Goal: Find contact information: Find contact information

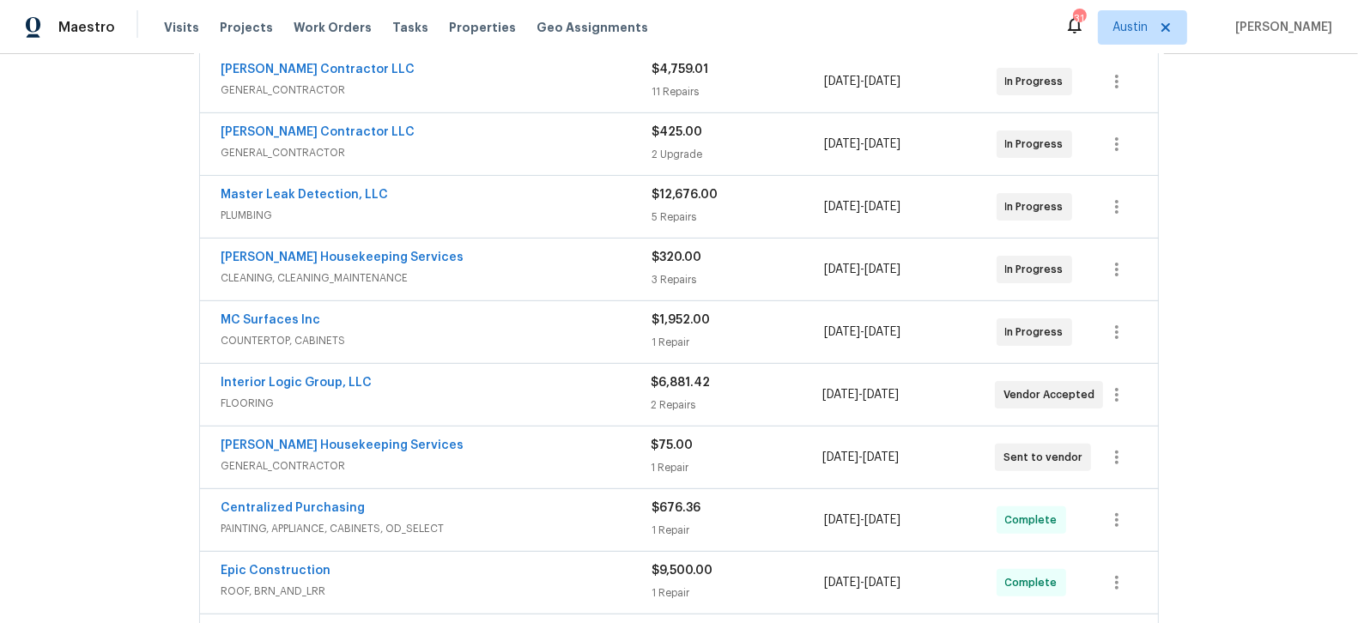
scroll to position [426, 0]
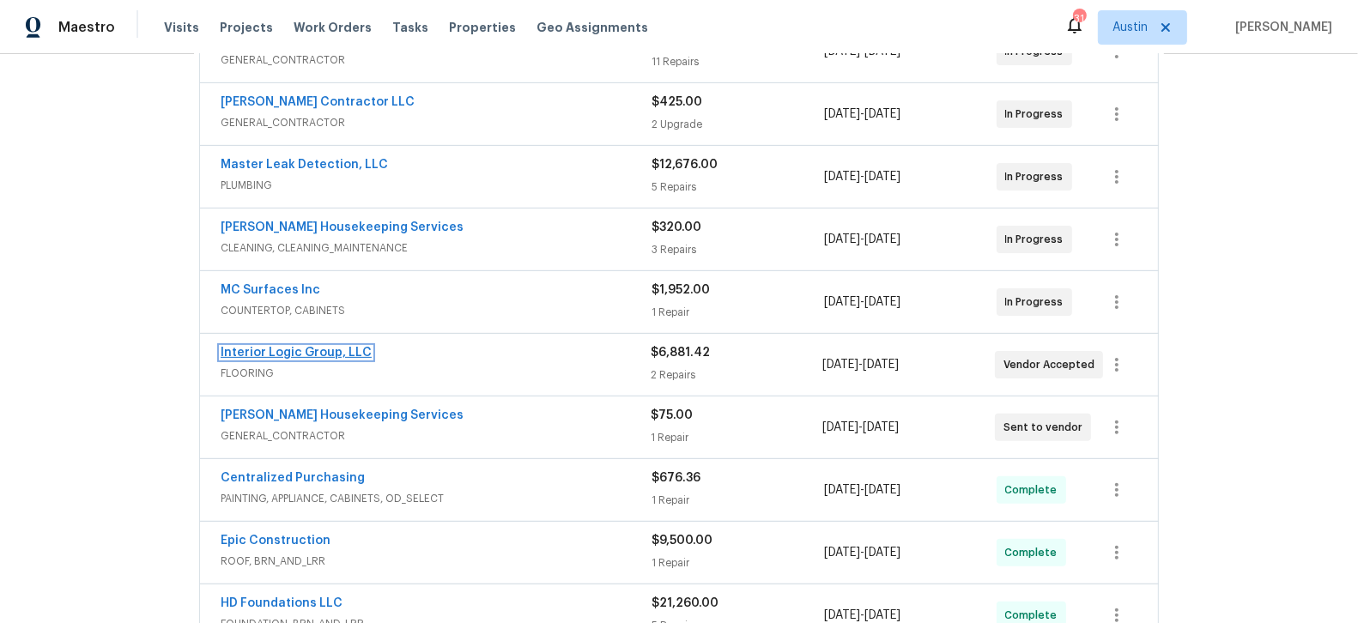
click at [290, 347] on link "Interior Logic Group, LLC" at bounding box center [296, 353] width 151 height 12
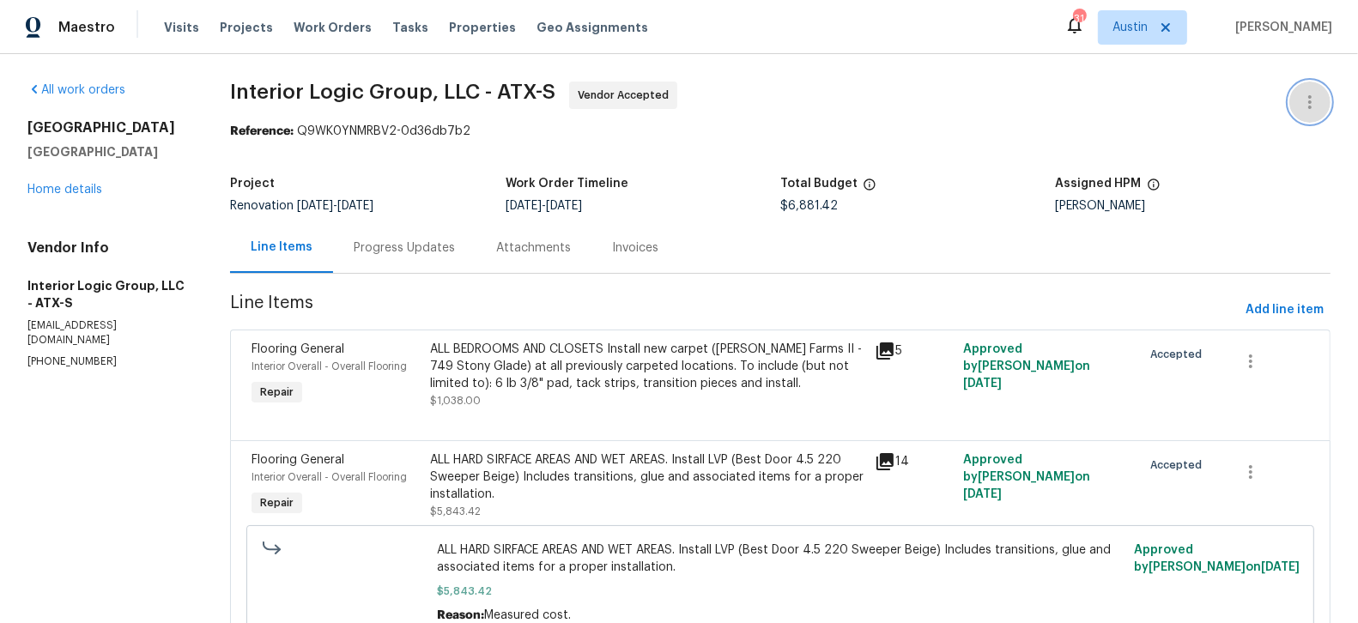
click at [1312, 106] on icon "button" at bounding box center [1309, 102] width 21 height 21
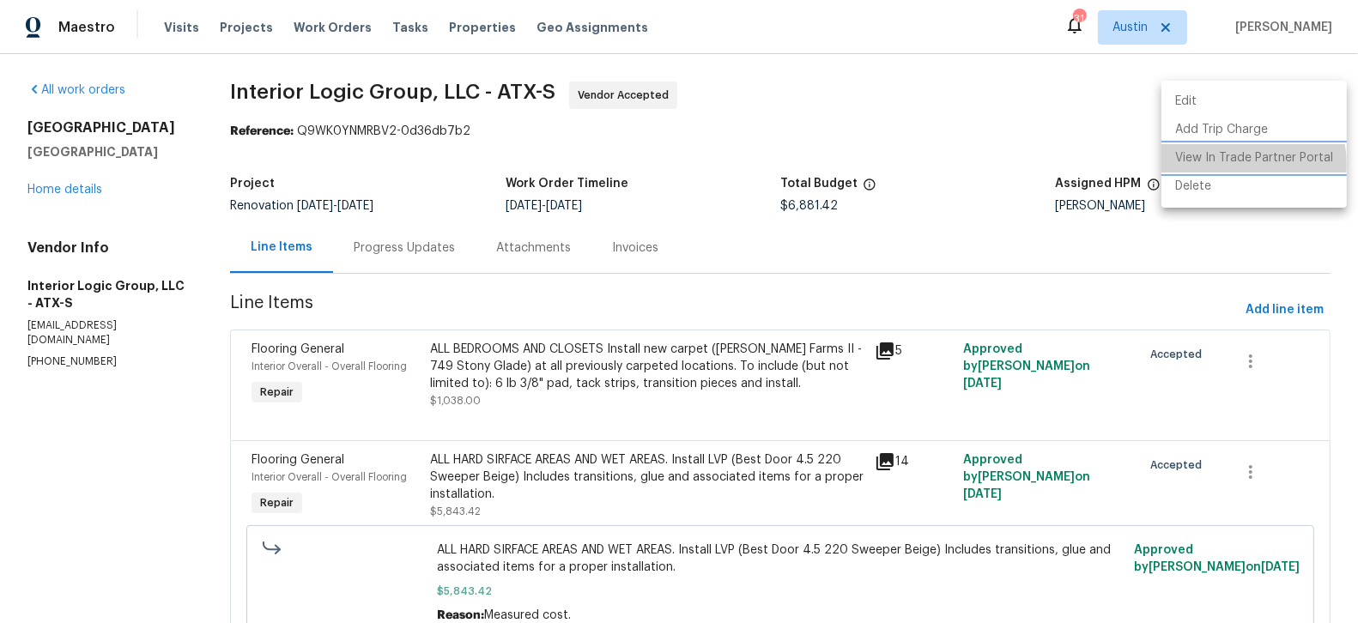
click at [1239, 164] on li "View In Trade Partner Portal" at bounding box center [1253, 158] width 185 height 28
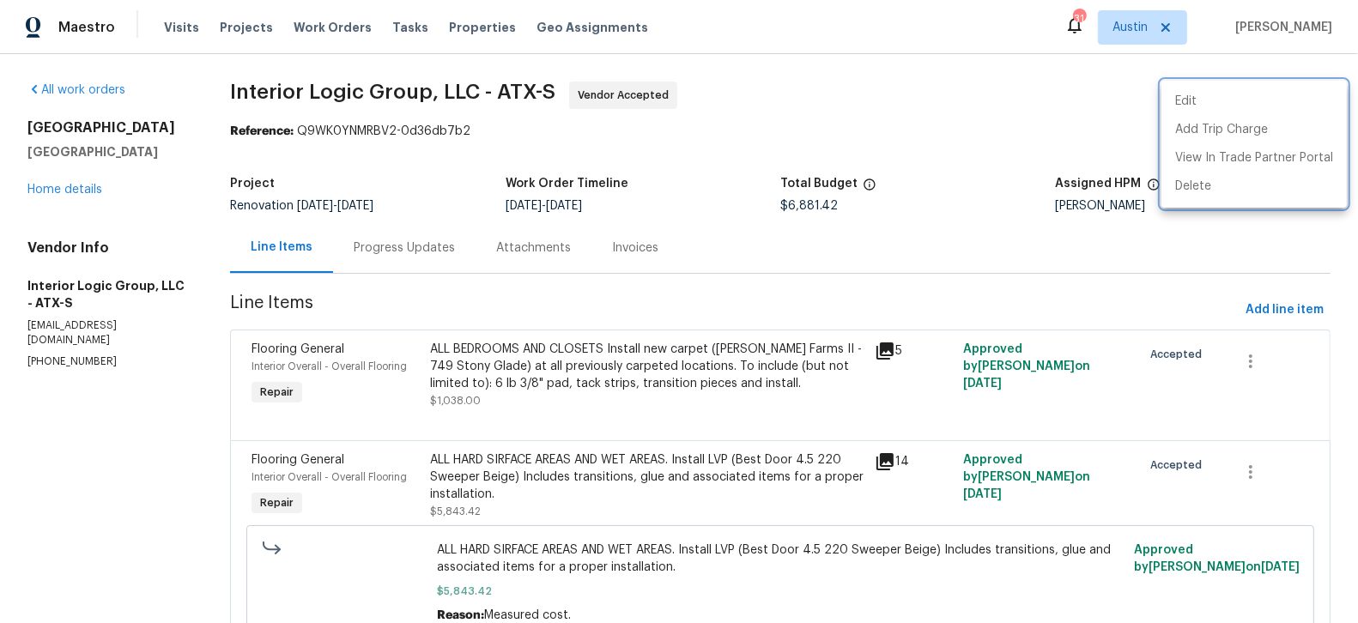
drag, startPoint x: 201, startPoint y: 324, endPoint x: 83, endPoint y: 315, distance: 117.9
click at [83, 315] on div at bounding box center [679, 311] width 1358 height 623
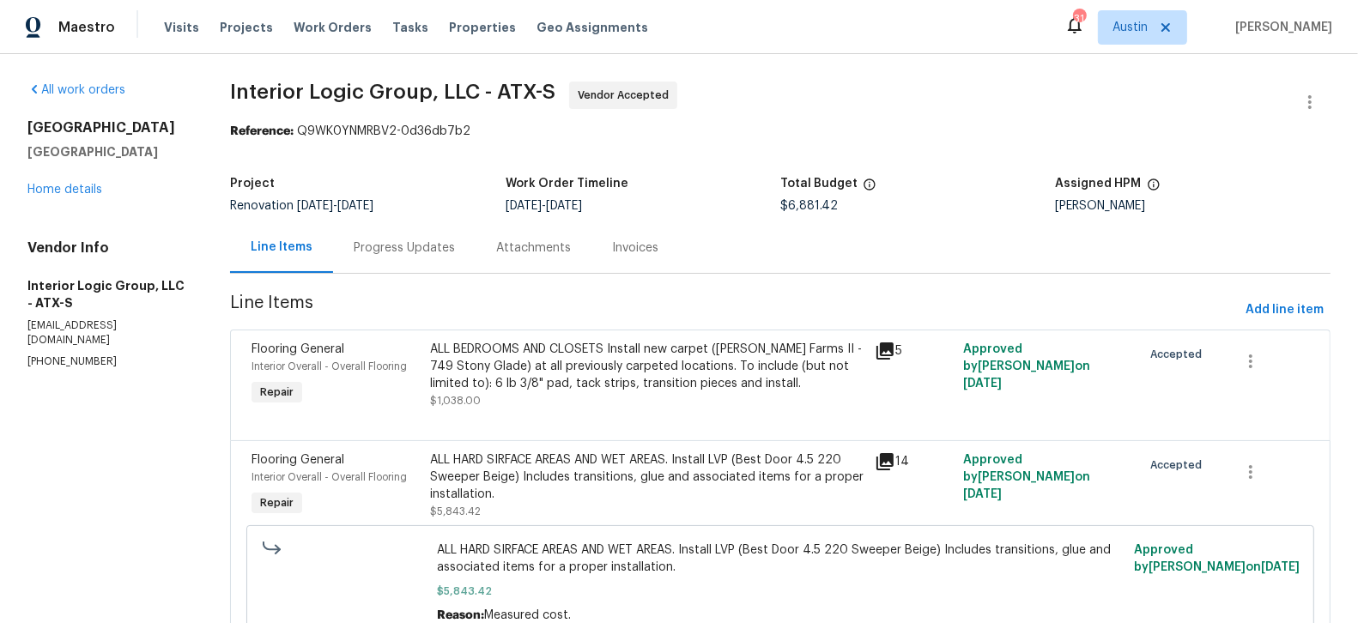
drag, startPoint x: 23, startPoint y: 322, endPoint x: 201, endPoint y: 325, distance: 177.7
click at [201, 325] on div "All work orders 124 Blossom Valley Strm Buda, TX 78610 Home details Vendor Info…" at bounding box center [679, 379] width 1358 height 650
copy p "ps.natact@interiorlogicgroup.com"
